Goal: Task Accomplishment & Management: Manage account settings

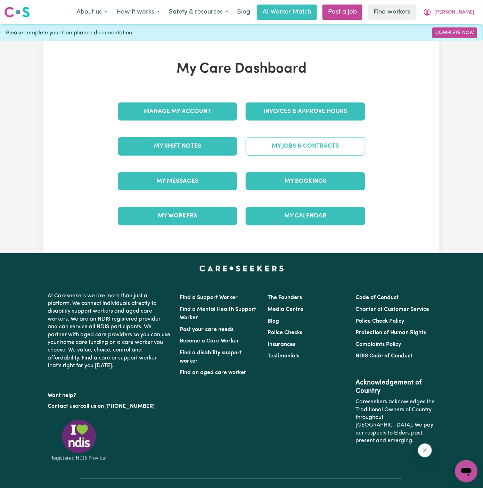
click at [306, 142] on link "My Jobs & Contracts" at bounding box center [305, 146] width 119 height 18
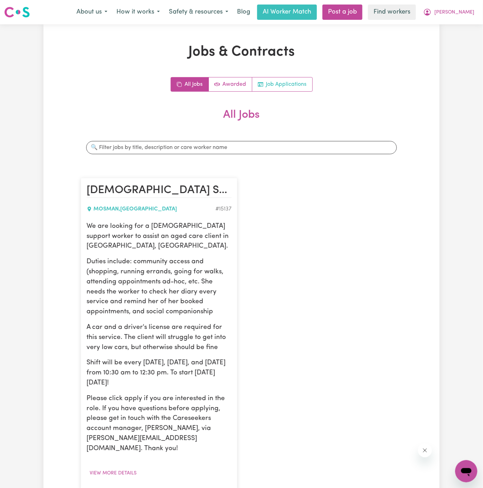
click at [297, 88] on link "Job Applications" at bounding box center [282, 84] width 60 height 14
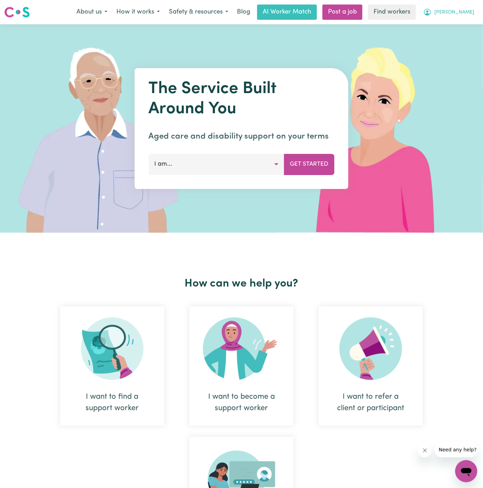
click at [471, 9] on span "[PERSON_NAME]" at bounding box center [454, 13] width 40 height 8
click at [470, 39] on link "Logout" at bounding box center [450, 39] width 55 height 13
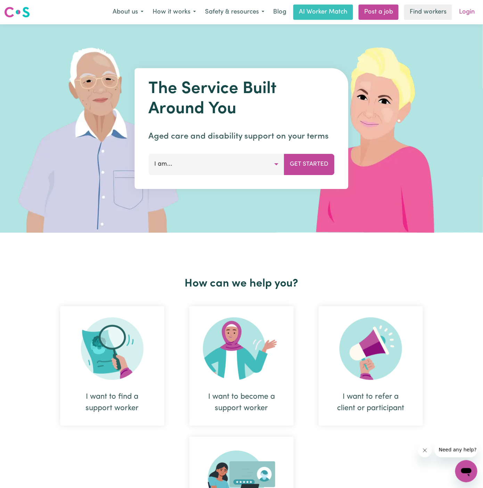
click at [472, 14] on link "Login" at bounding box center [467, 12] width 24 height 15
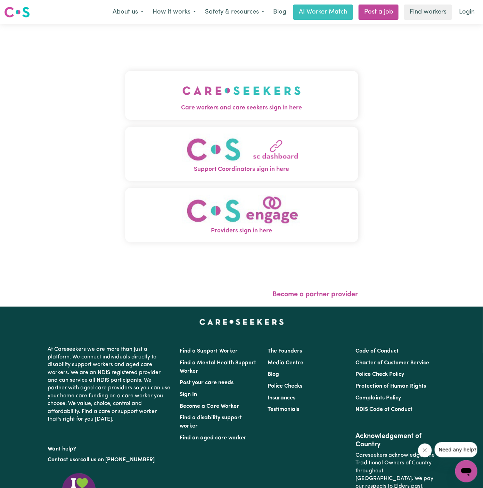
click at [311, 105] on span "Care workers and care seekers sign in here" at bounding box center [241, 108] width 233 height 9
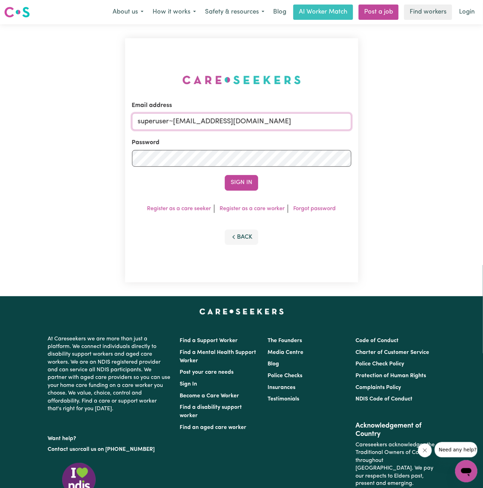
click at [258, 124] on input "superuser~hsgill1336719@gmail.com" at bounding box center [241, 121] width 219 height 17
type input "dyan@careseekers.com.au"
click at [237, 187] on button "Sign In" at bounding box center [241, 182] width 33 height 15
